Goal: Check status: Check status

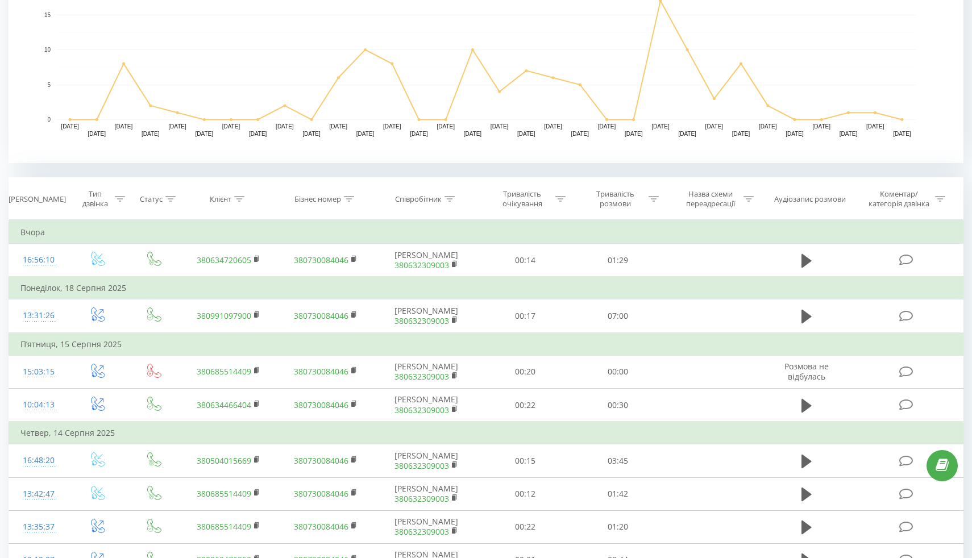
scroll to position [9, 0]
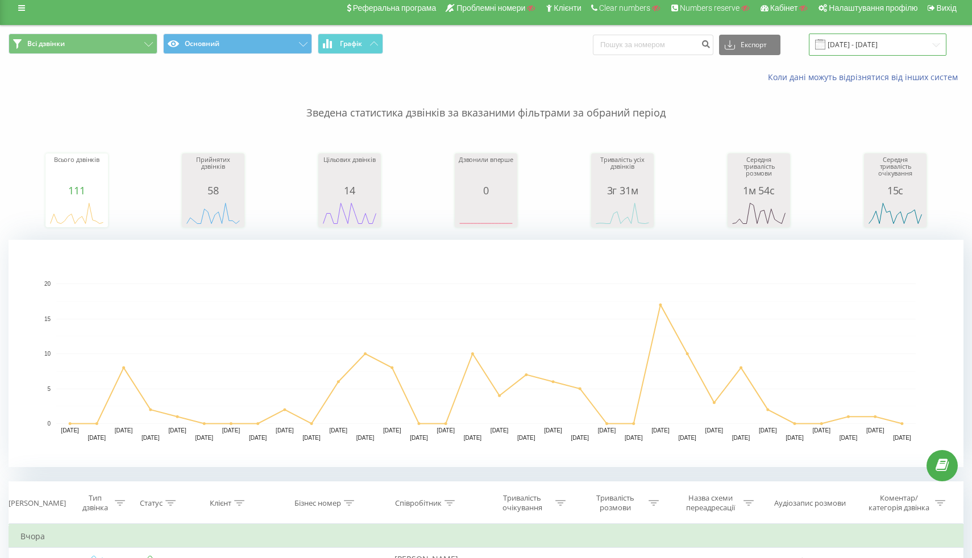
click at [839, 49] on input "[DATE] - [DATE]" at bounding box center [878, 45] width 138 height 22
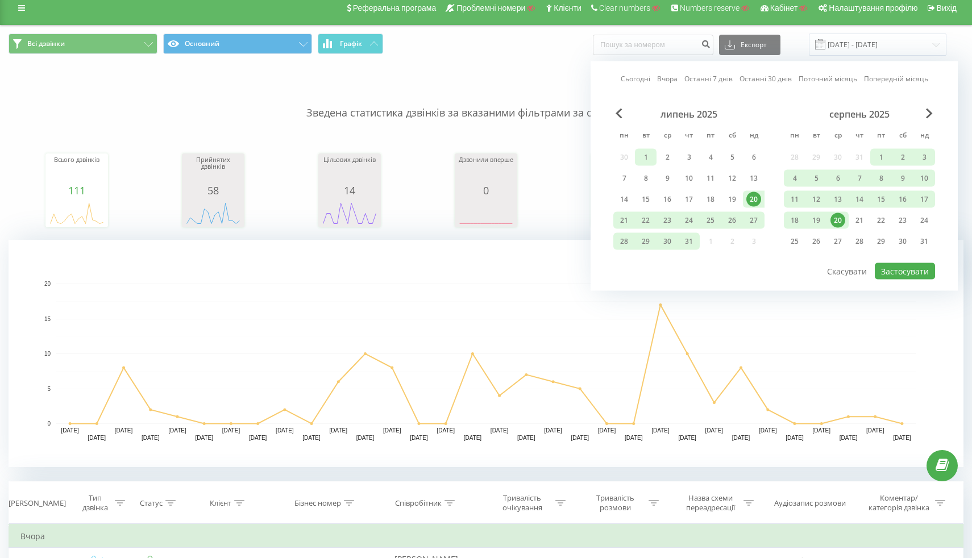
click at [649, 156] on div "1" at bounding box center [645, 157] width 15 height 15
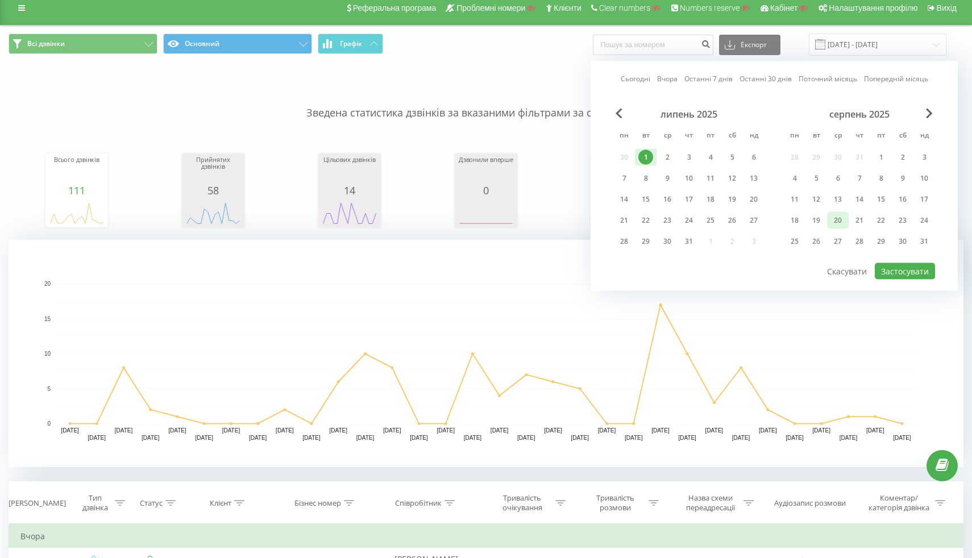
click at [844, 218] on div "20" at bounding box center [838, 220] width 15 height 15
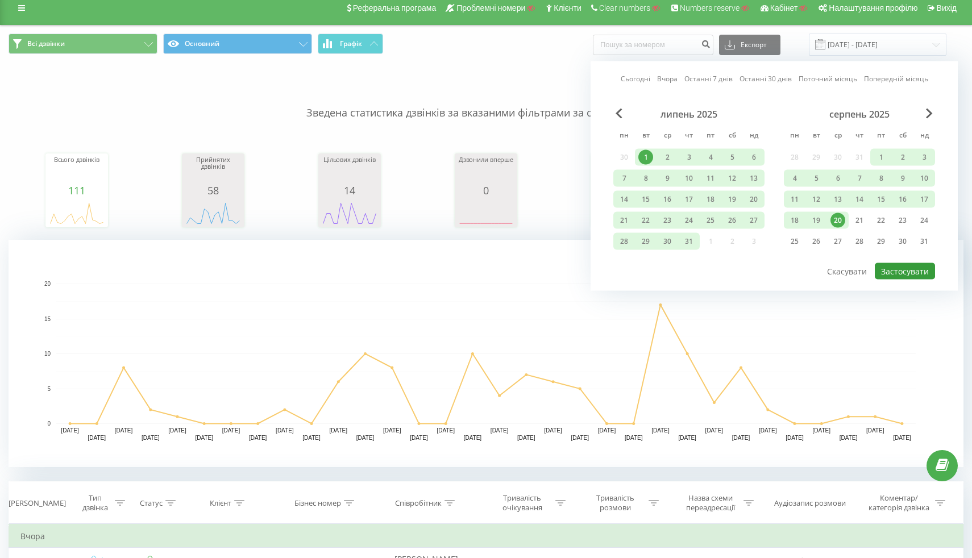
click at [910, 275] on button "Застосувати" at bounding box center [905, 271] width 60 height 16
type input "[DATE] - [DATE]"
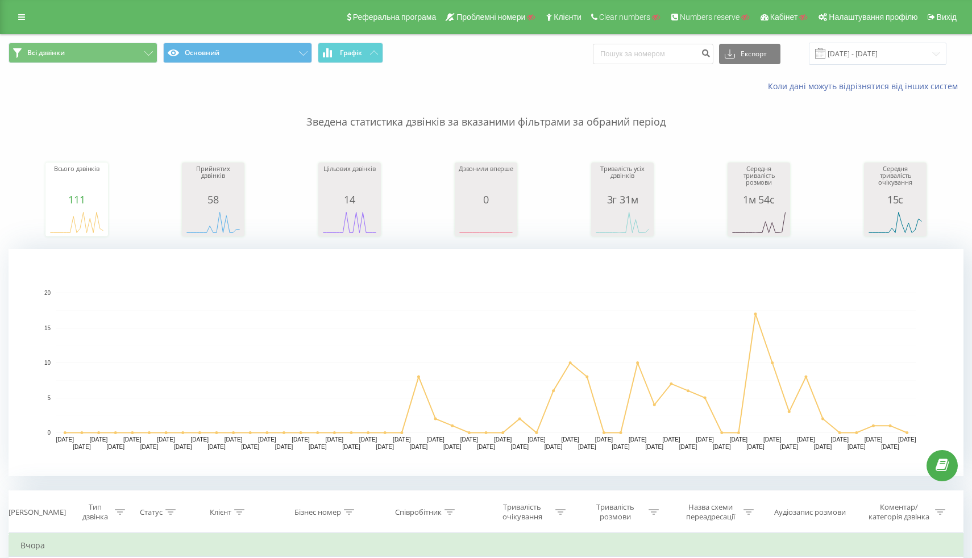
click at [86, 69] on div "Всі дзвінки Основний Графік Експорт .csv .xls .xlsx [DATE] - [DATE]" at bounding box center [486, 54] width 971 height 38
click at [88, 58] on button "Всі дзвінки" at bounding box center [83, 53] width 149 height 20
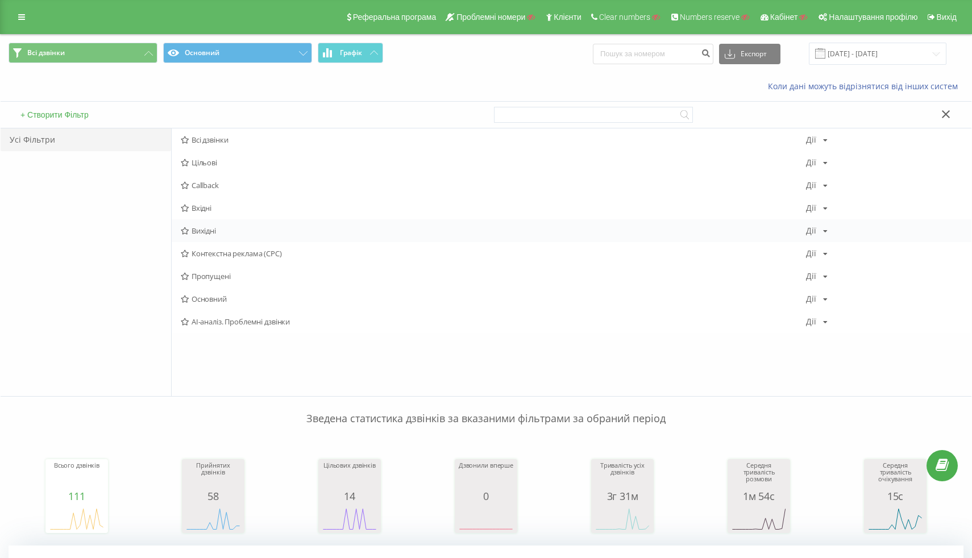
click at [188, 229] on icon at bounding box center [185, 230] width 9 height 7
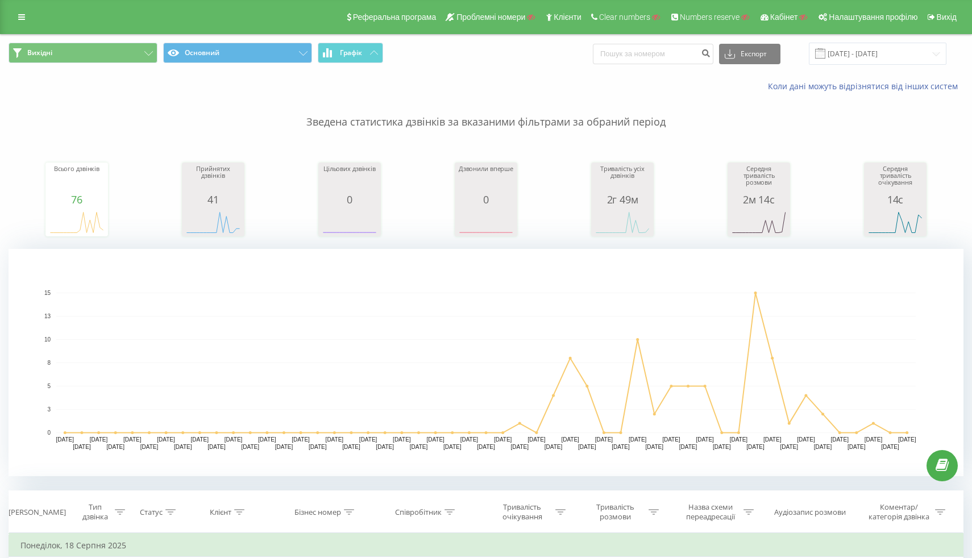
scroll to position [5, 0]
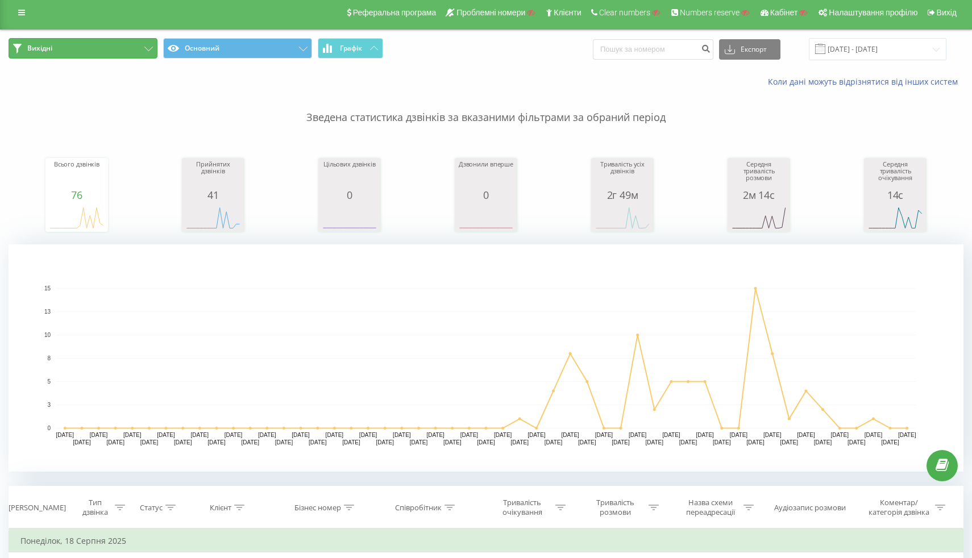
click at [87, 48] on button "Вихідні" at bounding box center [83, 48] width 149 height 20
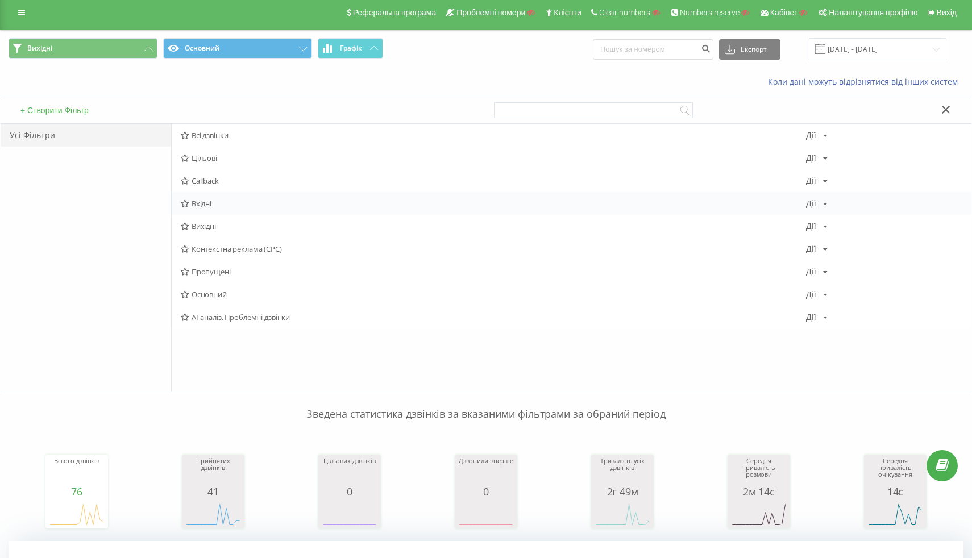
click at [192, 209] on div "Вхідні Дії Редагувати Копіювати Видалити За замовчуванням Поділитися" at bounding box center [572, 203] width 800 height 23
click at [285, 204] on span "Вхідні" at bounding box center [493, 204] width 625 height 8
